Goal: Task Accomplishment & Management: Manage account settings

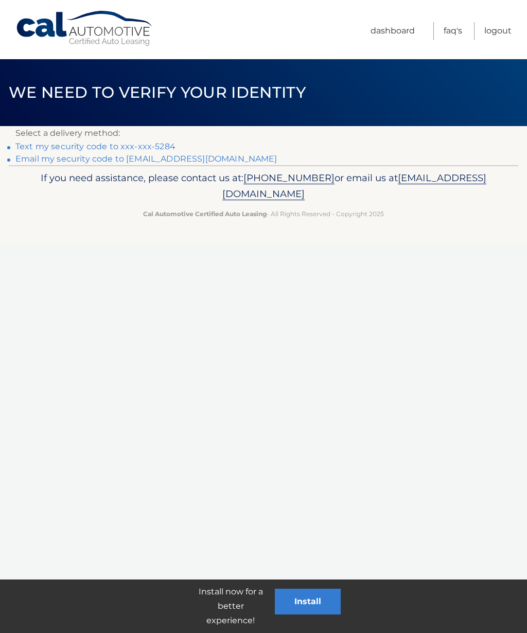
click at [169, 143] on link "Text my security code to xxx-xxx-5284" at bounding box center [95, 147] width 160 height 10
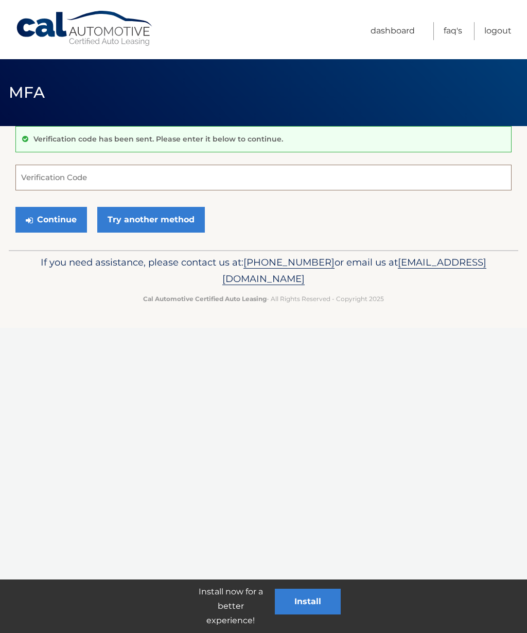
click at [42, 175] on input "Verification Code" at bounding box center [263, 178] width 496 height 26
type input "{"
type input "497545"
click at [62, 222] on button "Continue" at bounding box center [51, 220] width 72 height 26
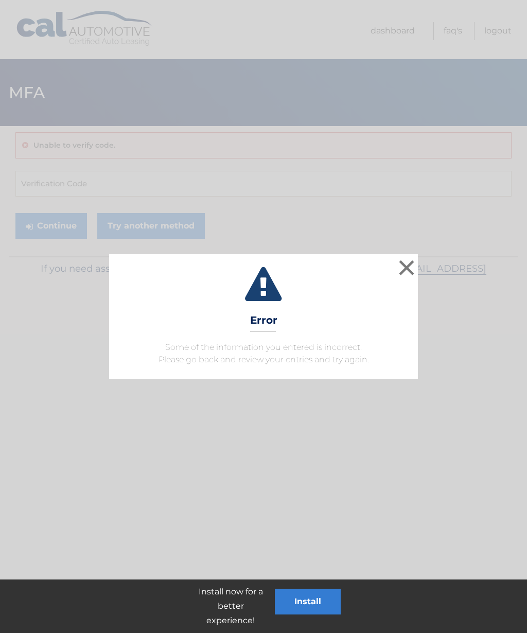
click at [226, 186] on div "× Error Some of the information you entered is incorrect. Please go back and re…" at bounding box center [263, 316] width 527 height 633
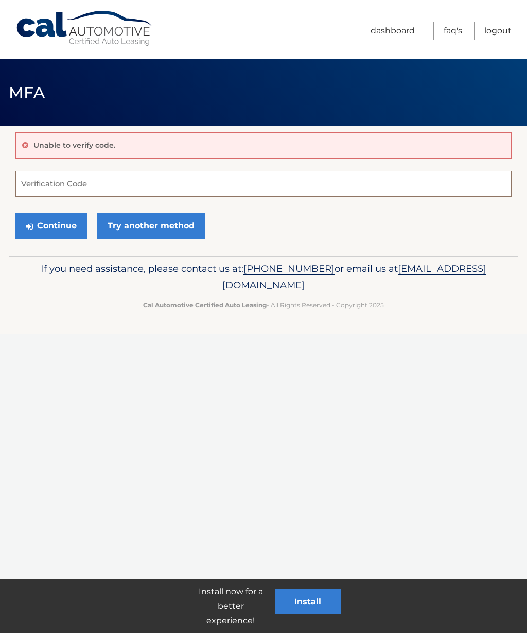
click at [64, 181] on input "Verification Code" at bounding box center [263, 184] width 496 height 26
type input "497545"
click at [57, 229] on button "Continue" at bounding box center [51, 226] width 72 height 26
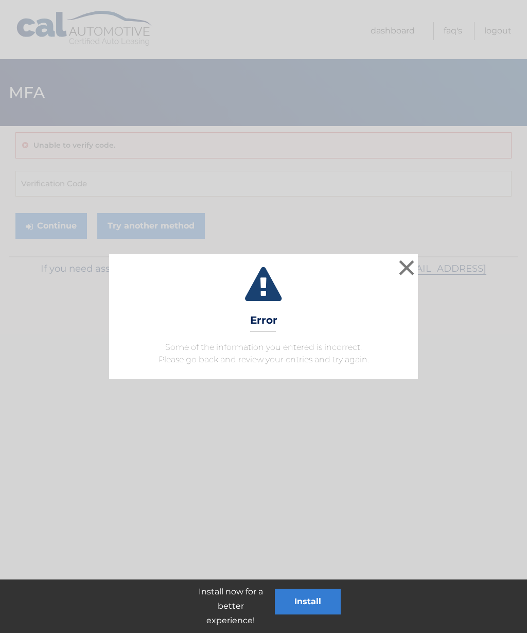
click at [406, 266] on button "×" at bounding box center [406, 267] width 21 height 21
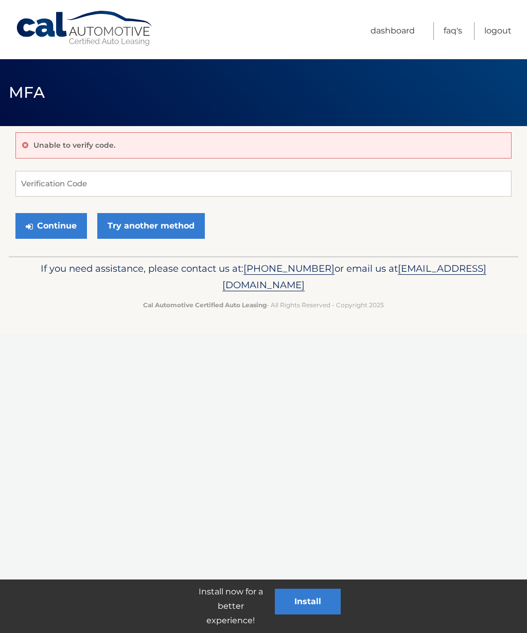
click at [60, 225] on button "Continue" at bounding box center [51, 226] width 72 height 26
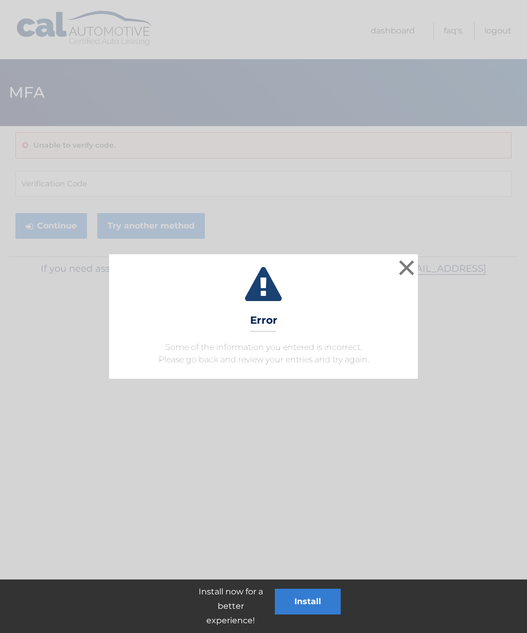
click at [409, 262] on button "×" at bounding box center [406, 267] width 21 height 21
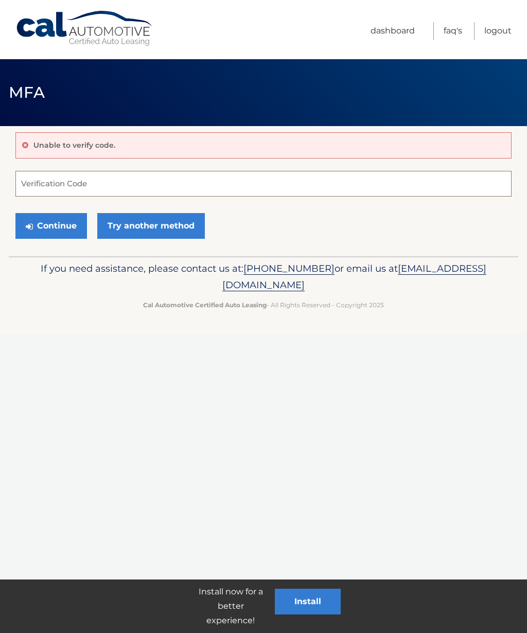
click at [58, 177] on input "Verification Code" at bounding box center [263, 184] width 496 height 26
type input "497595"
click at [58, 224] on button "Continue" at bounding box center [51, 226] width 72 height 26
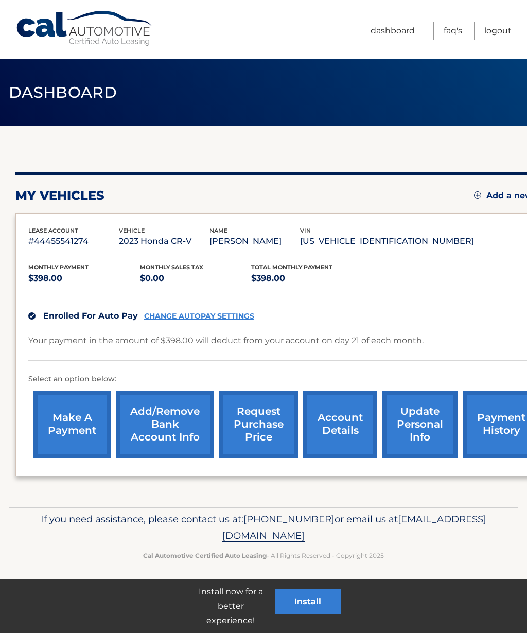
click at [257, 420] on link "request purchase price" at bounding box center [258, 424] width 79 height 67
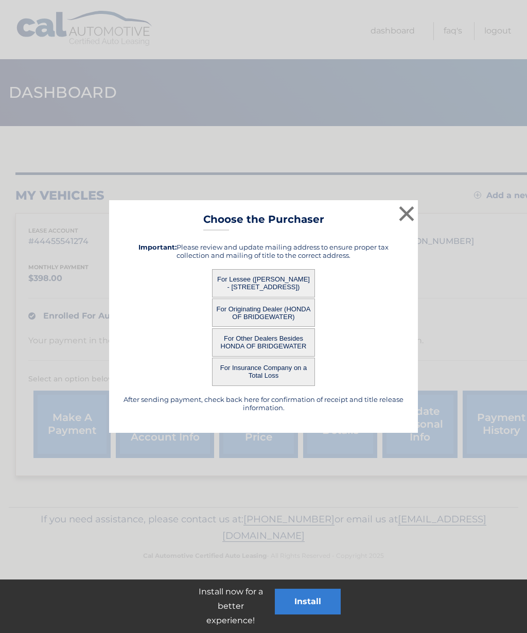
click at [291, 284] on button "For Lessee ([PERSON_NAME] - [STREET_ADDRESS])" at bounding box center [263, 283] width 103 height 28
